Goal: Task Accomplishment & Management: Manage account settings

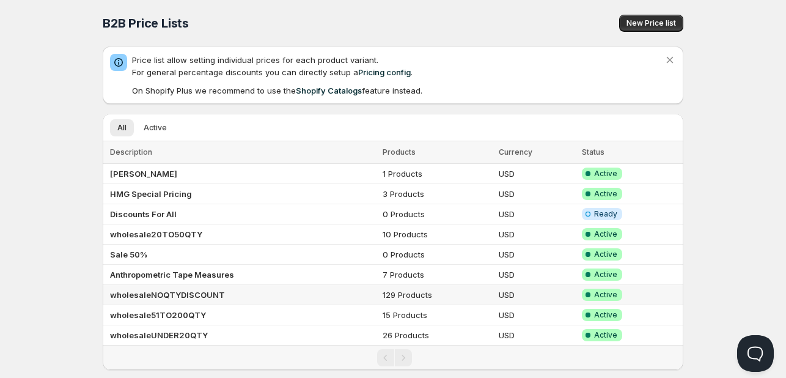
click at [169, 293] on b "wholesaleNOQTYDISCOUNT" at bounding box center [167, 295] width 115 height 10
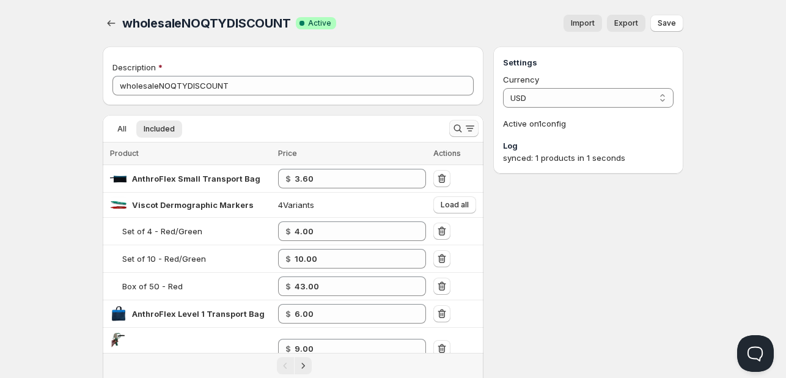
click at [468, 132] on icon "Search and filter results" at bounding box center [470, 128] width 12 height 12
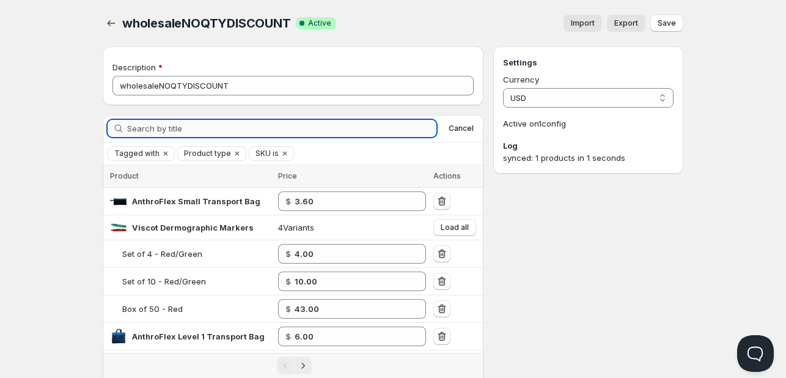
click at [215, 130] on input "Search by title" at bounding box center [281, 128] width 309 height 17
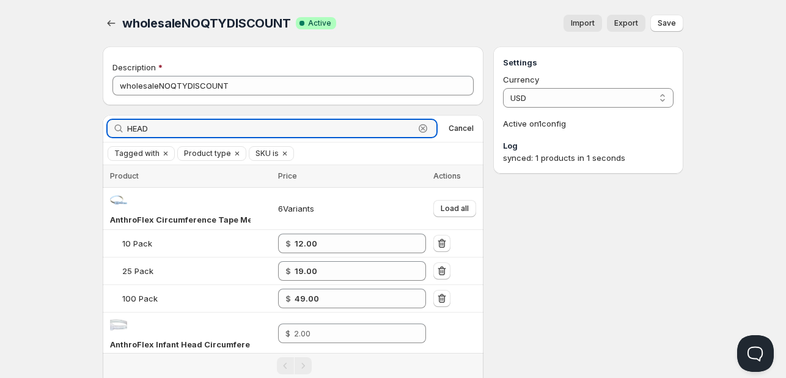
type input "HEAD"
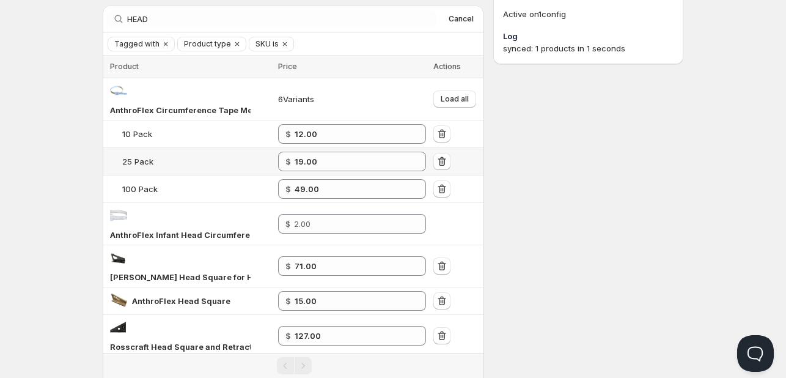
scroll to position [122, 0]
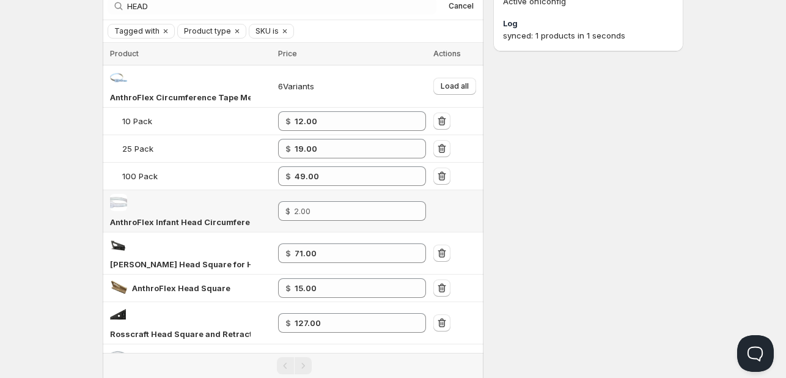
click at [167, 220] on span "AnthroFlex Infant Head Circumference Tape Measure (1)" at bounding box center [222, 222] width 225 height 10
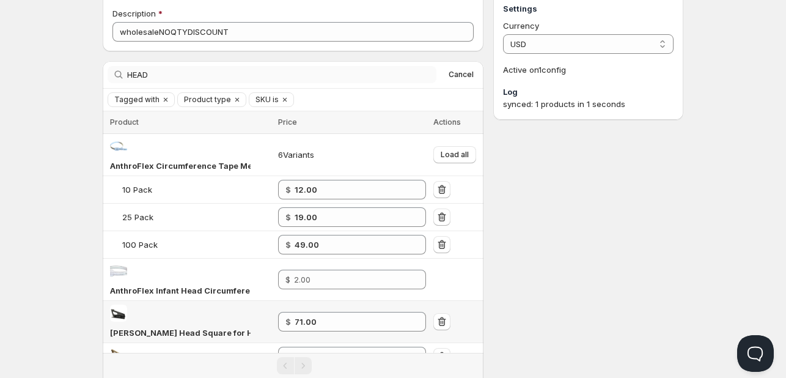
scroll to position [0, 0]
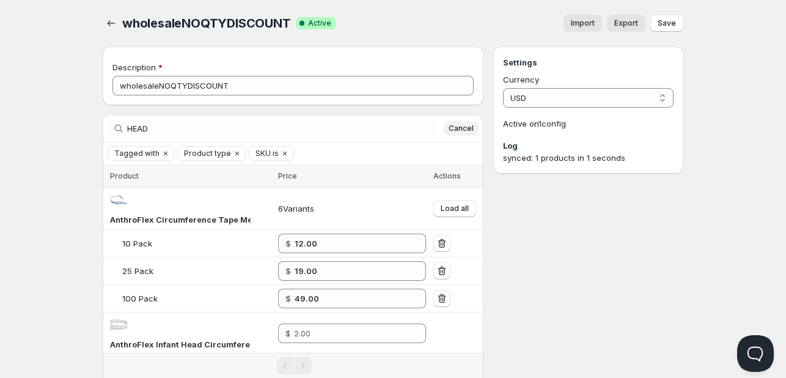
click at [465, 123] on span "Cancel" at bounding box center [461, 128] width 25 height 10
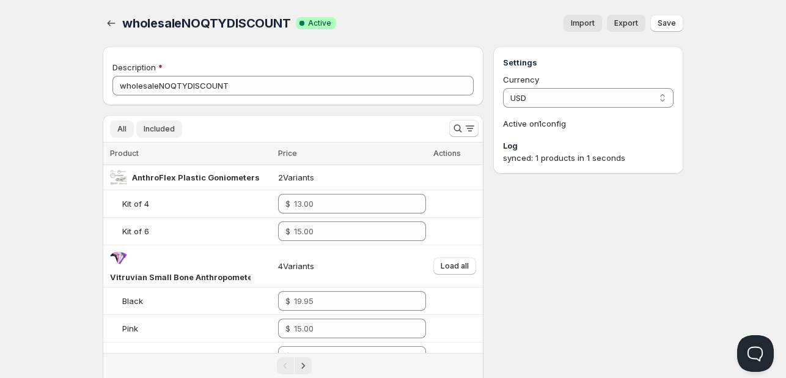
click at [162, 125] on span "Included" at bounding box center [159, 129] width 31 height 10
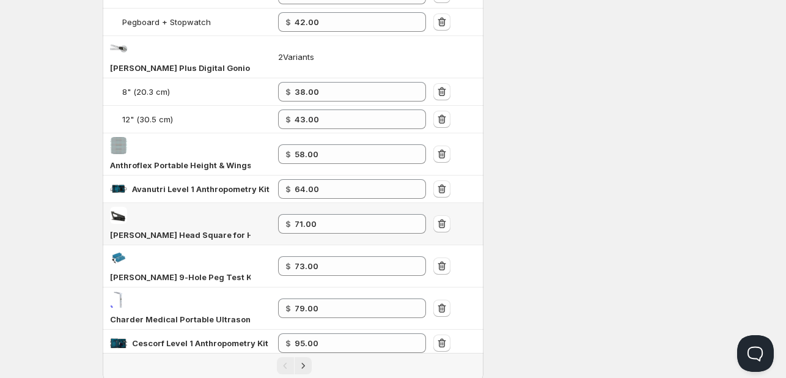
scroll to position [934, 0]
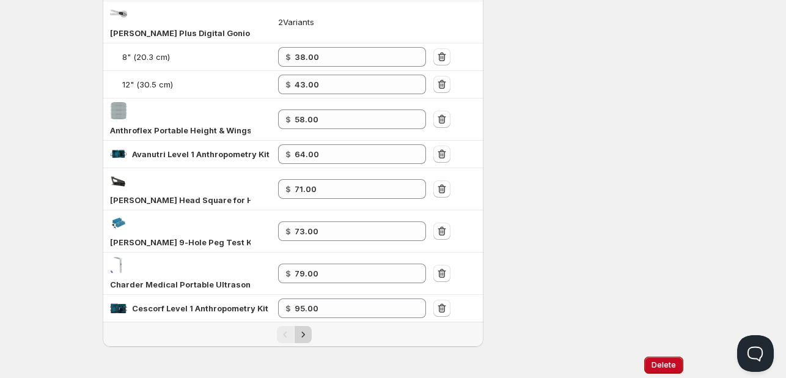
click at [303, 328] on icon "Next" at bounding box center [303, 334] width 12 height 12
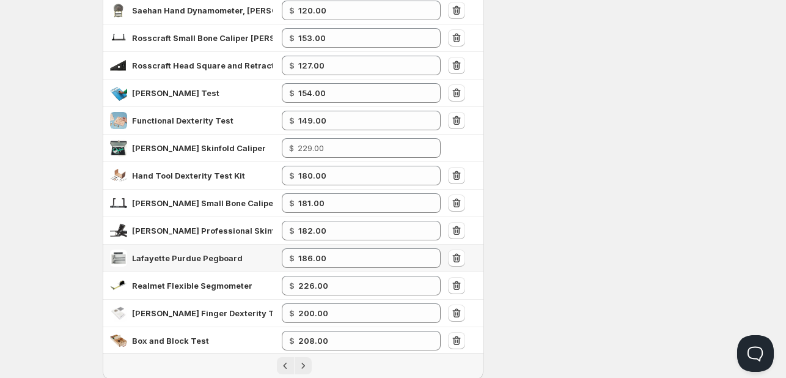
scroll to position [399, 0]
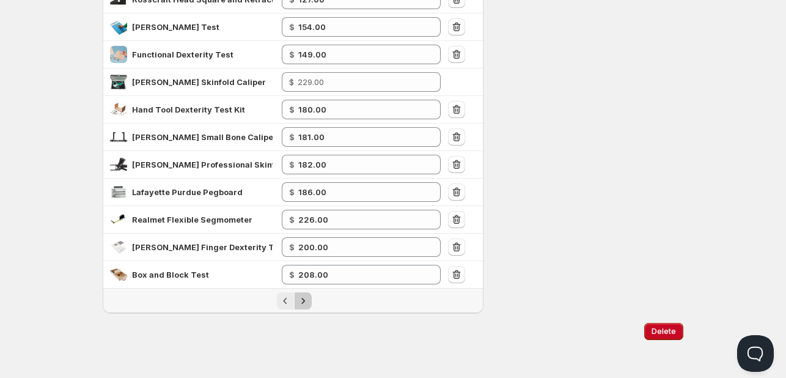
click at [303, 297] on icon "Next" at bounding box center [303, 301] width 12 height 12
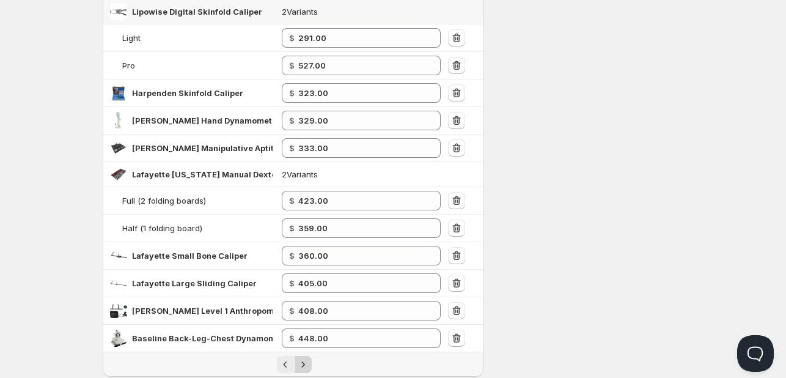
scroll to position [477, 0]
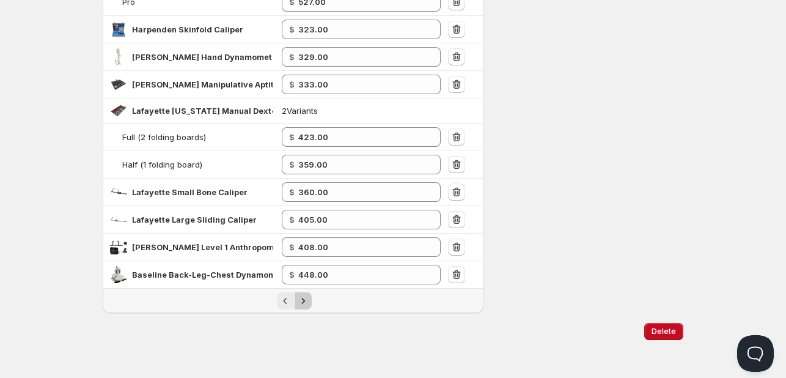
click at [308, 299] on icon "Next" at bounding box center [303, 301] width 12 height 12
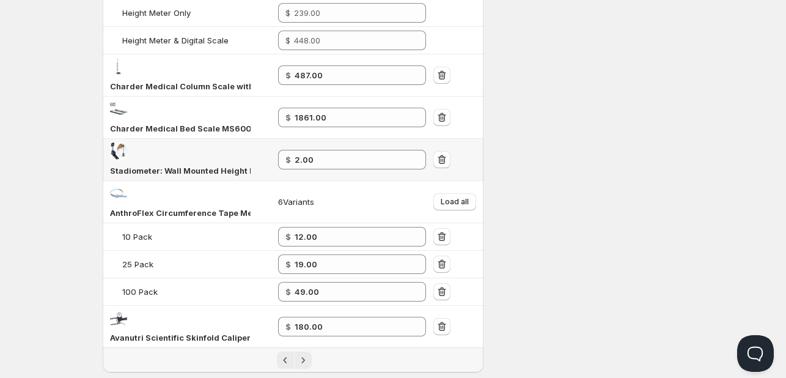
scroll to position [653, 0]
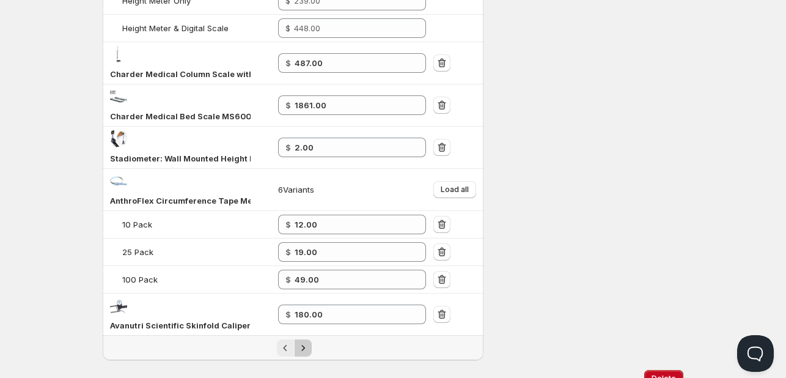
click at [302, 342] on icon "Next" at bounding box center [303, 348] width 12 height 12
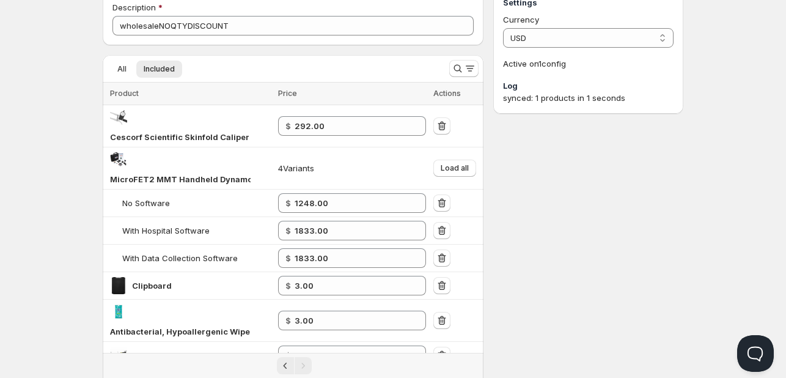
scroll to position [0, 0]
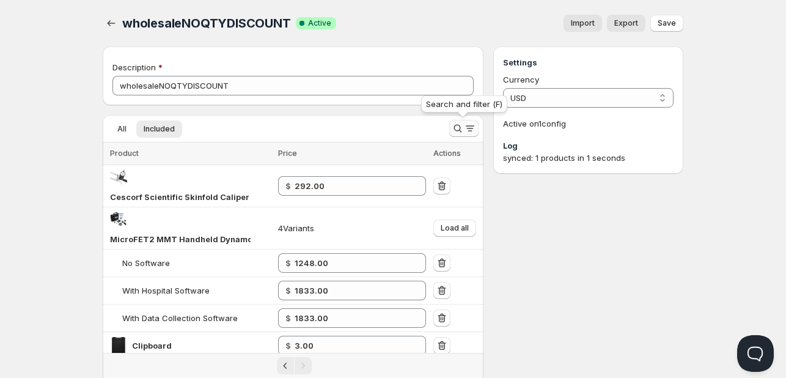
click at [460, 125] on icon "Search and filter results" at bounding box center [458, 128] width 12 height 12
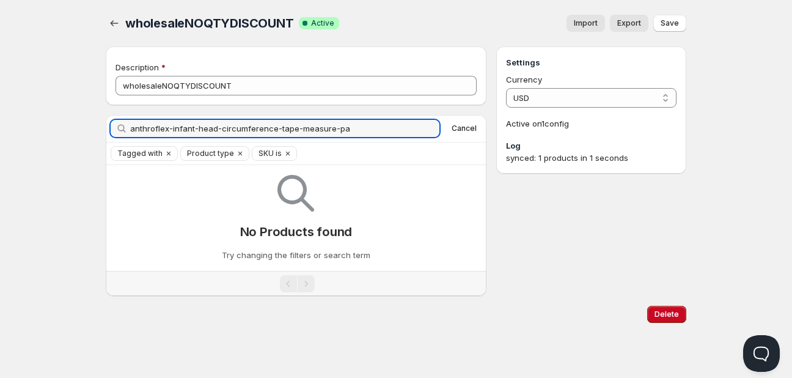
drag, startPoint x: 165, startPoint y: 128, endPoint x: 791, endPoint y: 107, distance: 626.7
click at [785, 107] on div "Home Pricing Price lists Checkout Forms Submissions Settings Features Plans who…" at bounding box center [396, 189] width 792 height 378
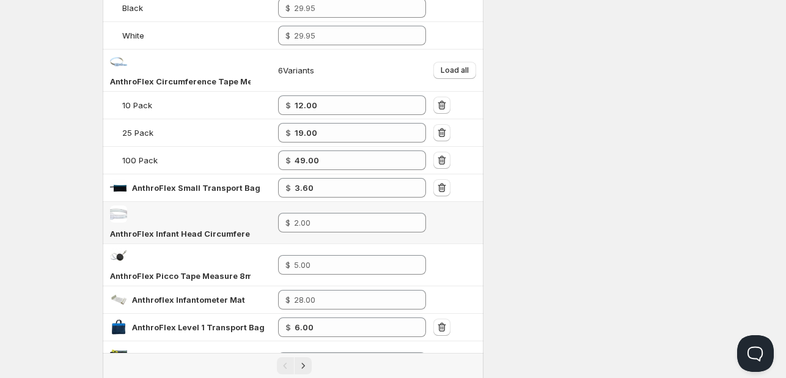
scroll to position [428, 0]
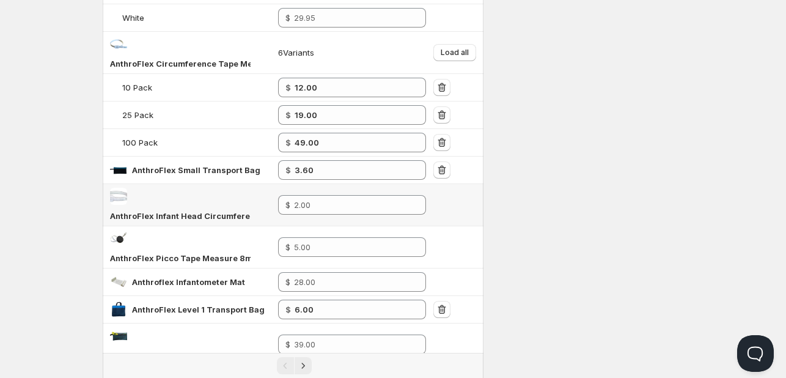
type input "anthrofleX"
click at [120, 214] on span "AnthroFlex Infant Head Circumference Tape Measure (1)" at bounding box center [222, 216] width 225 height 10
drag, startPoint x: 185, startPoint y: 227, endPoint x: 212, endPoint y: 225, distance: 26.9
click at [215, 230] on div "AnthroFlex Picco Tape Measure 8mm x 150cm" at bounding box center [190, 247] width 161 height 34
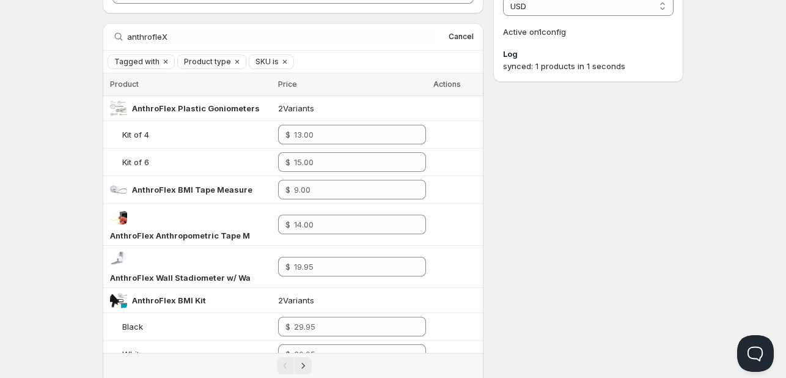
scroll to position [0, 0]
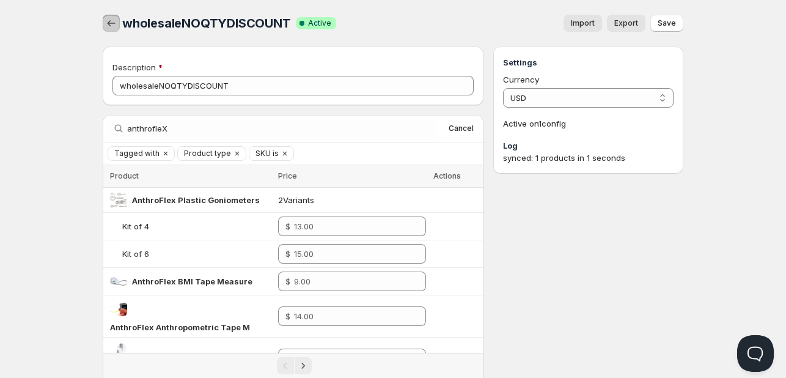
click at [112, 26] on icon "button" at bounding box center [111, 23] width 12 height 12
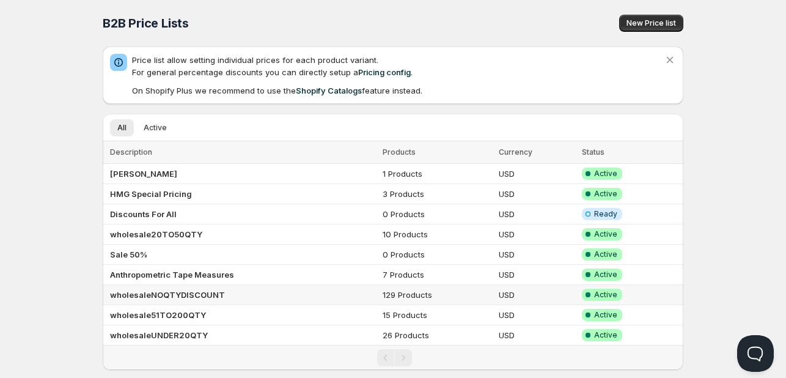
click at [177, 294] on b "wholesaleNOQTYDISCOUNT" at bounding box center [167, 295] width 115 height 10
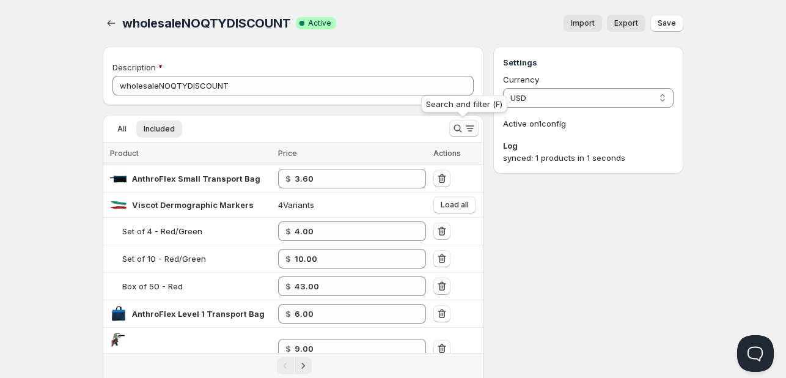
click at [467, 131] on icon "Search and filter results" at bounding box center [470, 128] width 12 height 12
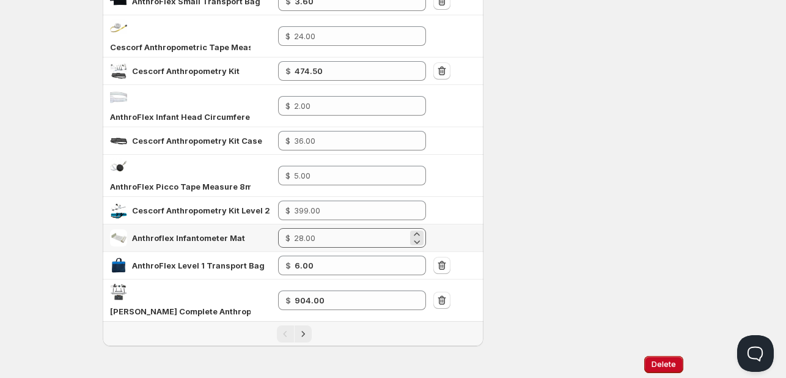
scroll to position [864, 0]
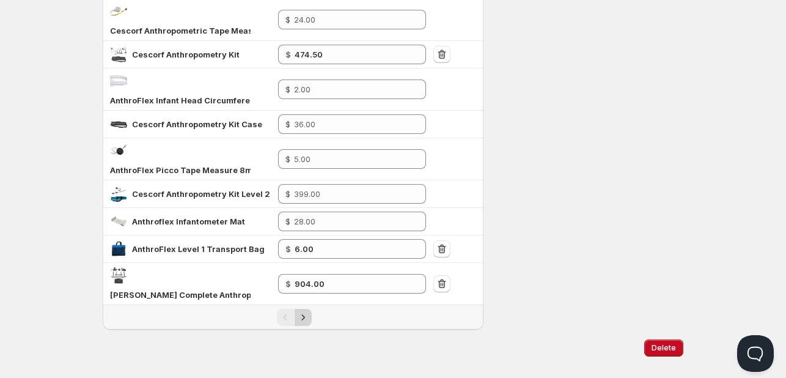
type input "ANTHRO"
click at [308, 311] on icon "Next" at bounding box center [303, 317] width 12 height 12
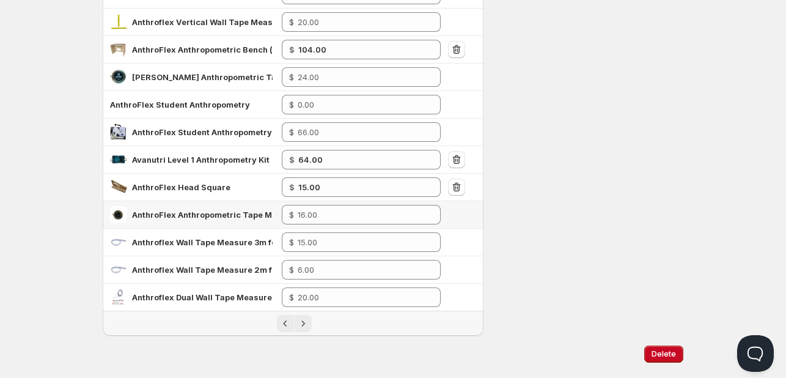
scroll to position [501, 0]
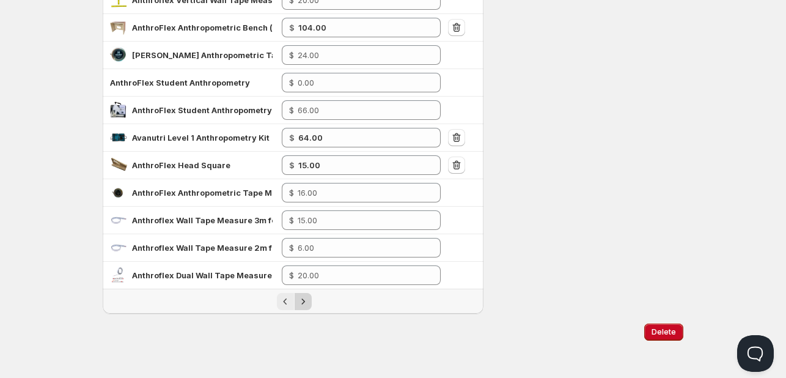
click at [305, 299] on icon "Next" at bounding box center [303, 301] width 12 height 12
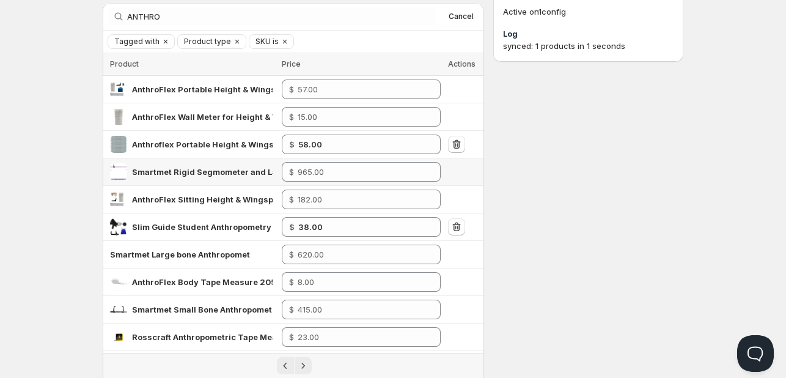
scroll to position [0, 0]
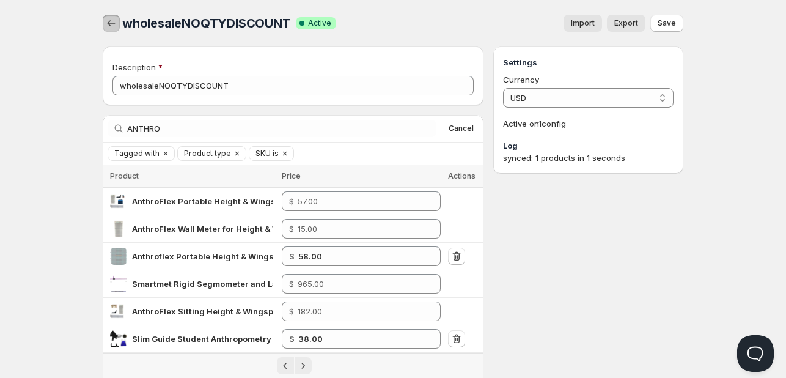
click at [114, 21] on icon "button" at bounding box center [111, 23] width 12 height 12
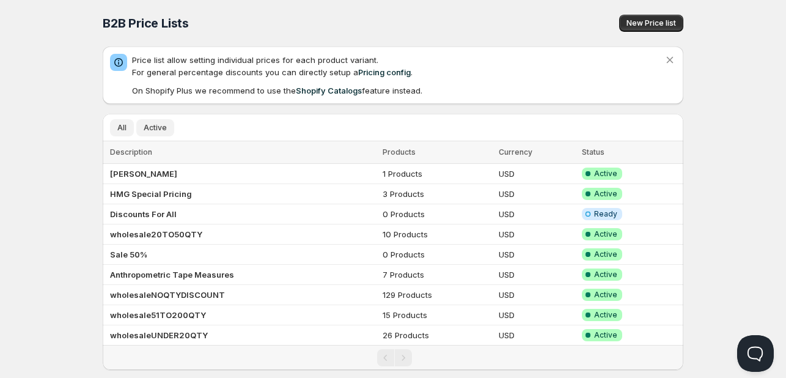
click at [145, 126] on span "Active" at bounding box center [155, 128] width 23 height 10
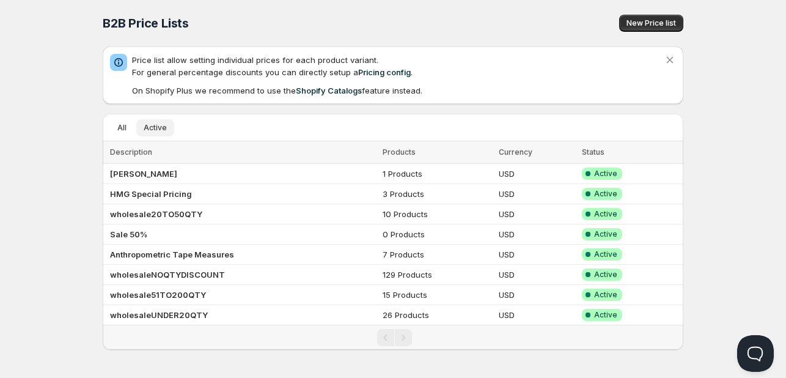
scroll to position [1, 0]
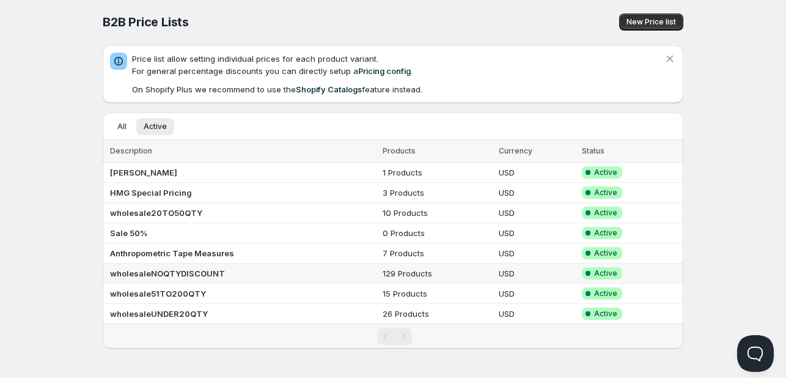
click at [174, 273] on b "wholesaleNOQTYDISCOUNT" at bounding box center [167, 273] width 115 height 10
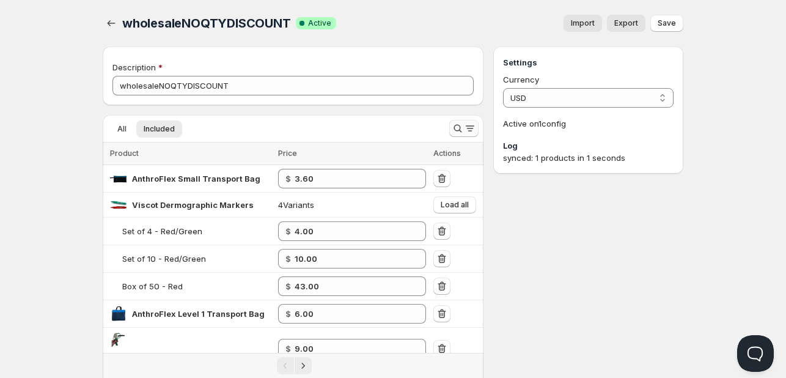
click at [455, 128] on icon "Search and filter results" at bounding box center [458, 128] width 12 height 12
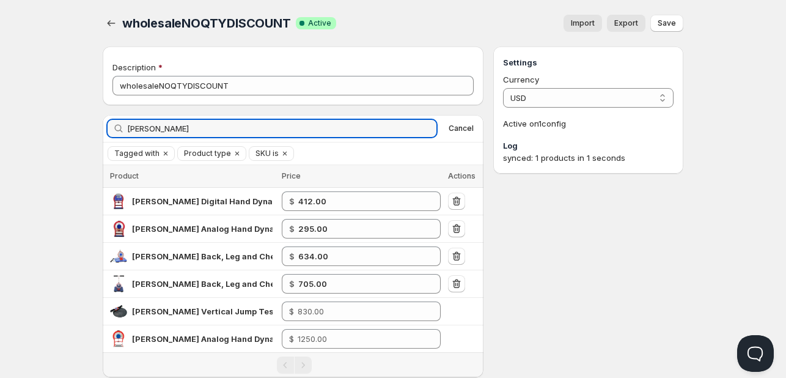
type input "takei"
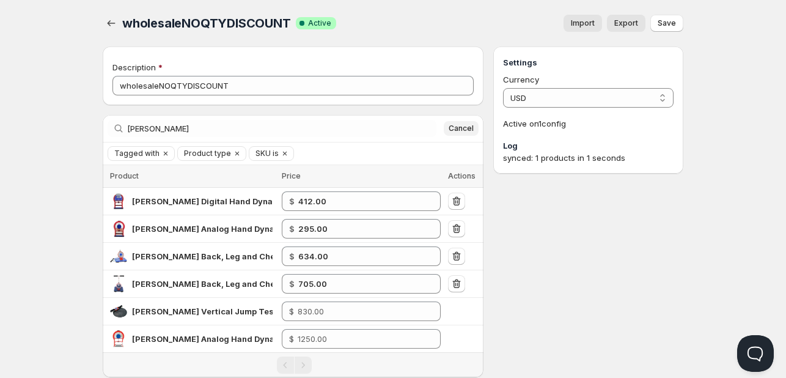
click at [450, 128] on span "Cancel" at bounding box center [461, 128] width 25 height 10
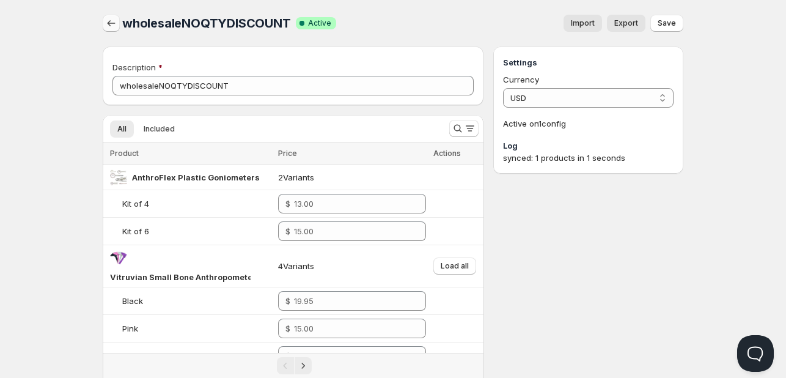
click at [112, 25] on icon "button" at bounding box center [111, 23] width 12 height 12
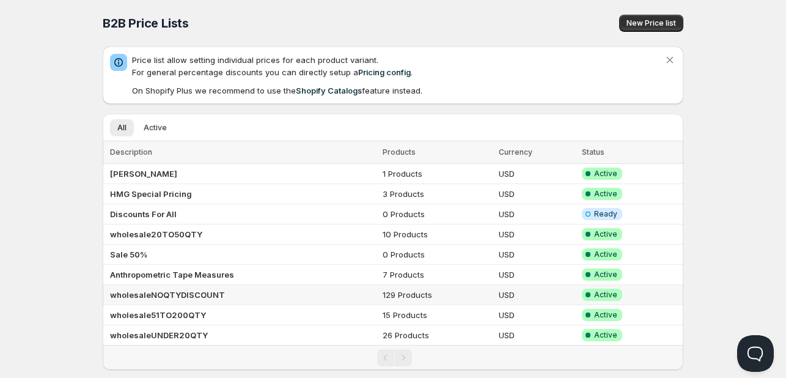
click at [183, 294] on b "wholesaleNOQTYDISCOUNT" at bounding box center [167, 295] width 115 height 10
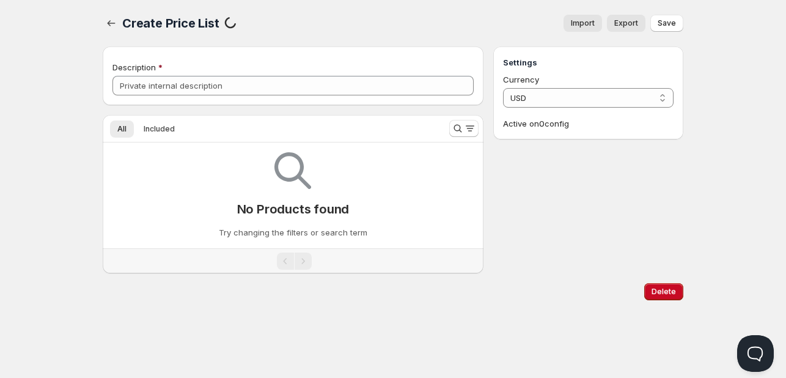
type input "wholesaleNOQTYDISCOUNT"
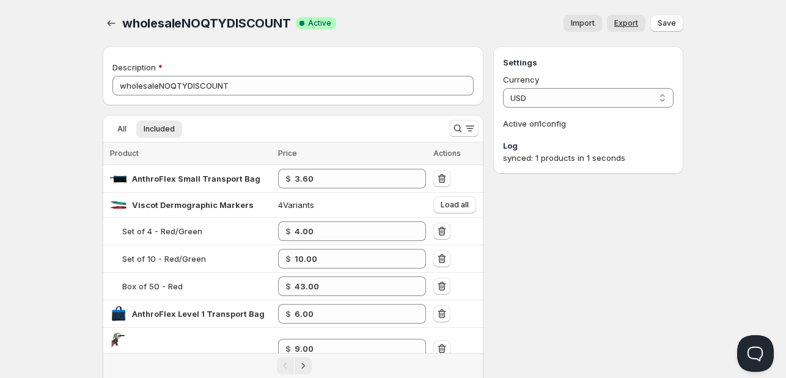
click at [628, 20] on span "Export" at bounding box center [626, 23] width 24 height 10
click at [447, 128] on div at bounding box center [463, 128] width 39 height 24
click at [467, 123] on icon "Search and filter results" at bounding box center [470, 128] width 12 height 12
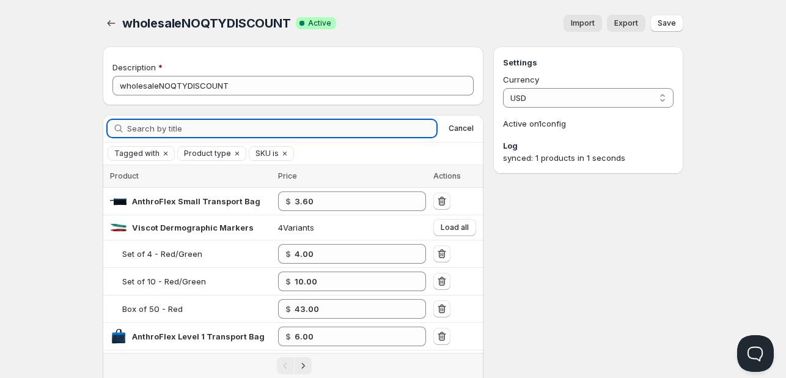
click at [213, 125] on input "Search by title" at bounding box center [281, 128] width 309 height 17
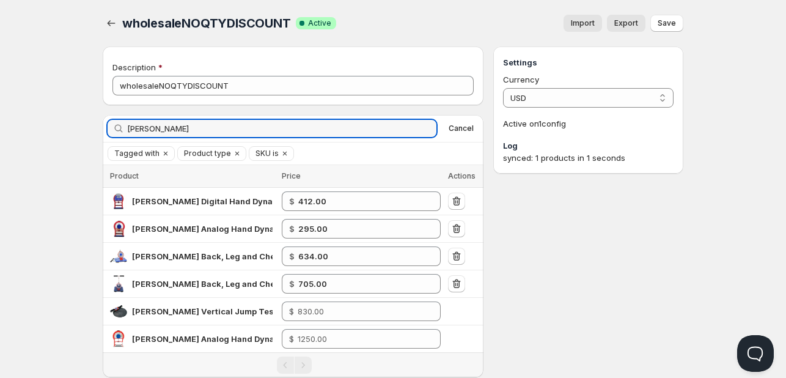
drag, startPoint x: 161, startPoint y: 128, endPoint x: -7, endPoint y: 124, distance: 168.7
click at [0, 124] on html "Home Pricing Price lists Checkout Forms Submissions Settings Features Plans who…" at bounding box center [393, 222] width 786 height 444
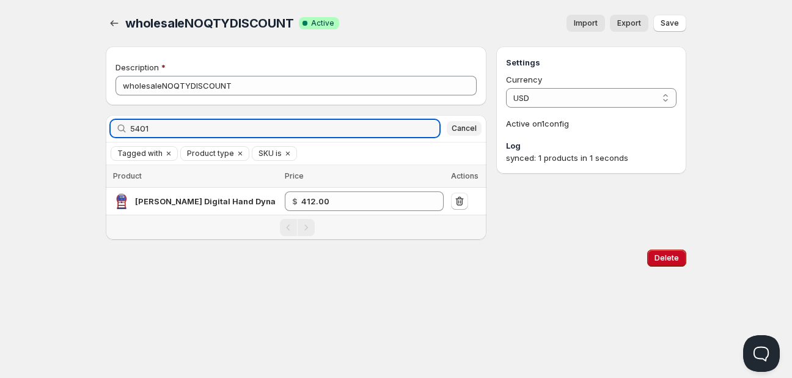
type input "5401"
click at [458, 123] on span "Cancel" at bounding box center [464, 128] width 25 height 10
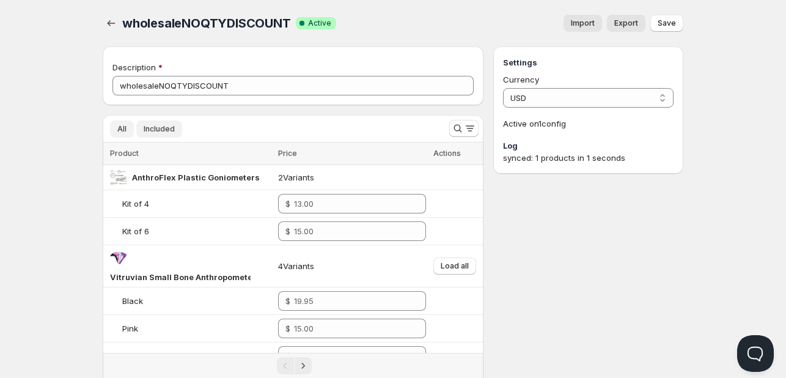
click at [167, 129] on span "Included" at bounding box center [159, 129] width 31 height 10
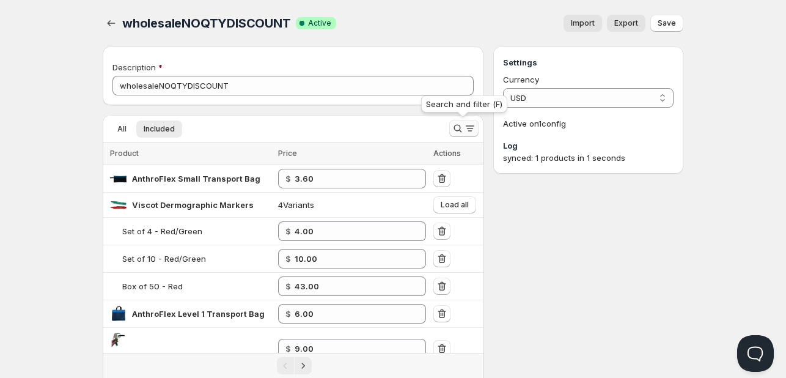
click at [459, 128] on icon "Search and filter results" at bounding box center [458, 128] width 12 height 12
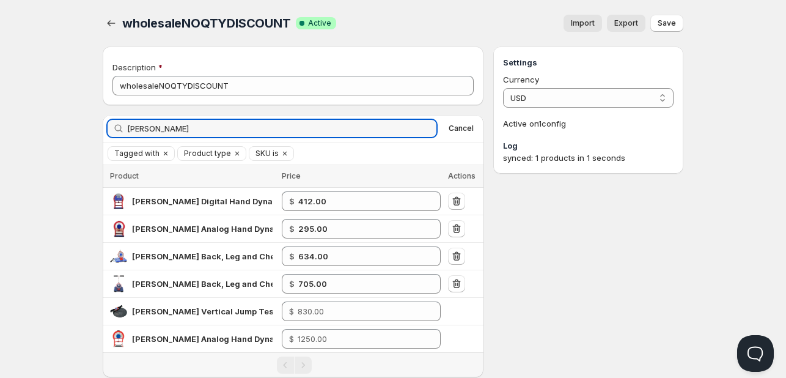
type input "TAKEI"
